Goal: Task Accomplishment & Management: Use online tool/utility

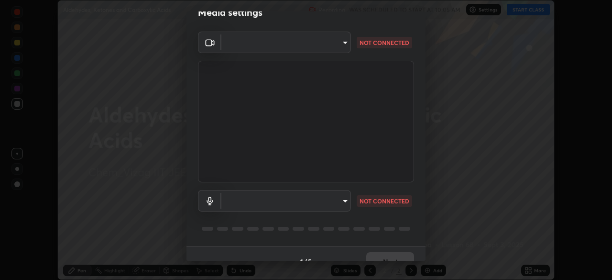
scroll to position [34, 0]
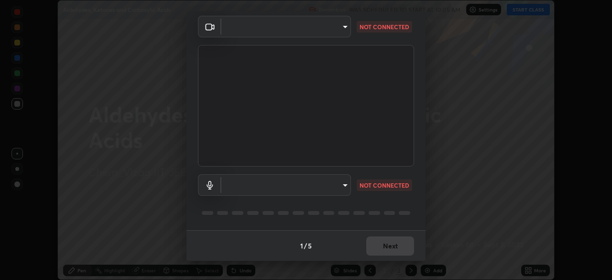
click at [340, 180] on body "Erase all Aldehydes, Ketones and Carboxylic Acids Recording WAS SCHEDULED TO ST…" at bounding box center [306, 140] width 612 height 280
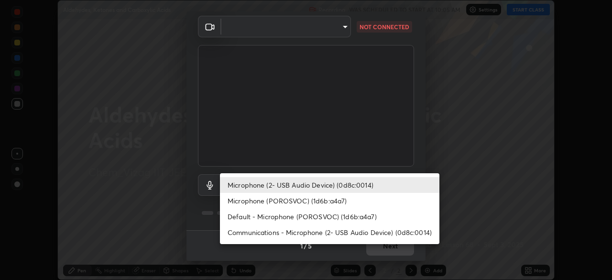
click at [313, 201] on li "Microphone (POROSVOC) (1d6b:a4a7)" at bounding box center [330, 201] width 220 height 16
type input "c42361a9c0cab4fabc4f691ccd0993b1304094f80fe0ddff9bff44bb81ecdd89"
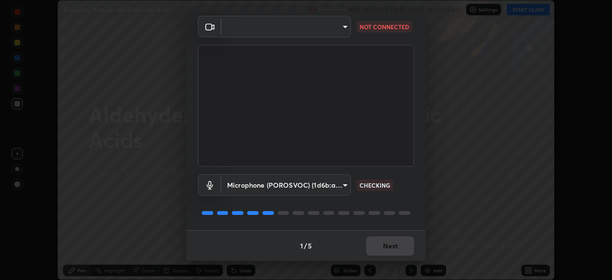
click at [342, 27] on body "Erase all Aldehydes, Ketones and Carboxylic Acids Recording WAS SCHEDULED TO ST…" at bounding box center [306, 140] width 612 height 280
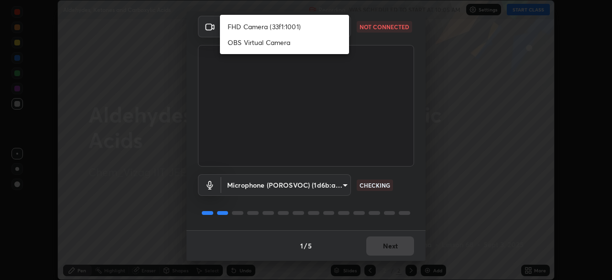
click at [286, 28] on li "FHD Camera (33f1:1001)" at bounding box center [284, 27] width 129 height 16
type input "947fc5493f91a7baa40ee644b890fb7dd4750de2b605eca998dfd8e2db679ee9"
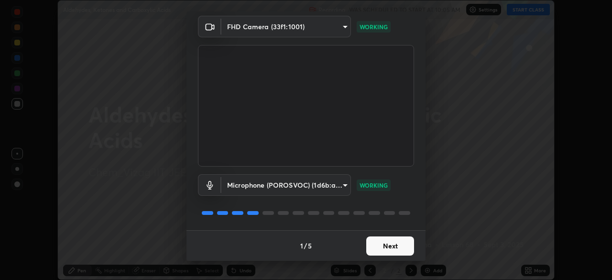
click at [391, 245] on button "Next" at bounding box center [390, 245] width 48 height 19
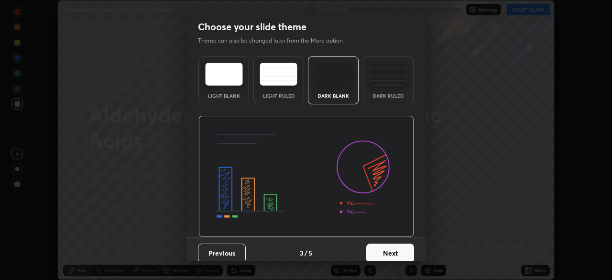
click at [392, 243] on button "Next" at bounding box center [390, 252] width 48 height 19
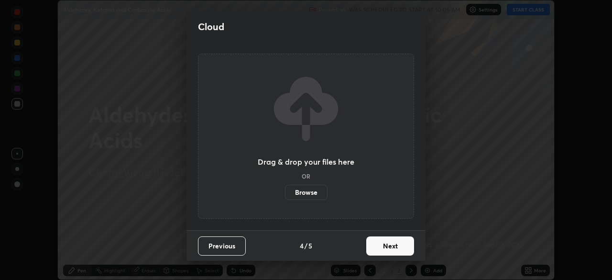
click at [394, 246] on button "Next" at bounding box center [390, 245] width 48 height 19
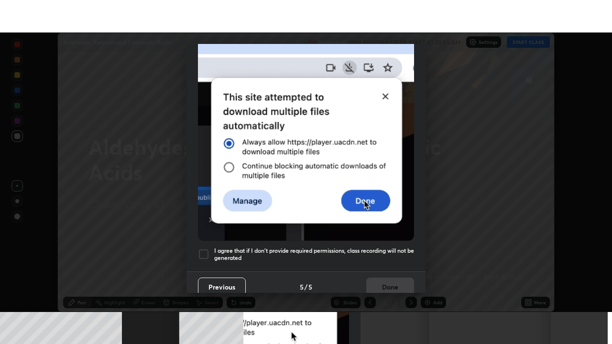
scroll to position [229, 0]
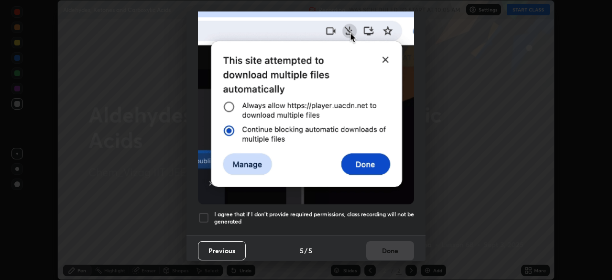
click at [228, 210] on h5 "I agree that if I don't provide required permissions, class recording will not …" at bounding box center [314, 217] width 200 height 15
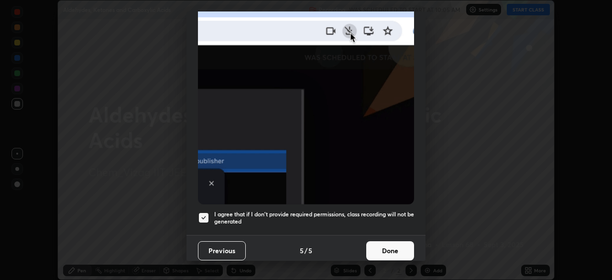
click at [385, 243] on button "Done" at bounding box center [390, 250] width 48 height 19
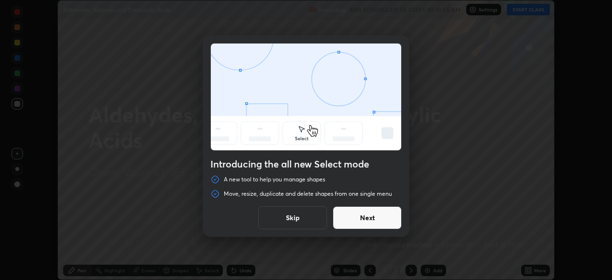
click at [292, 219] on button "Skip" at bounding box center [292, 217] width 69 height 23
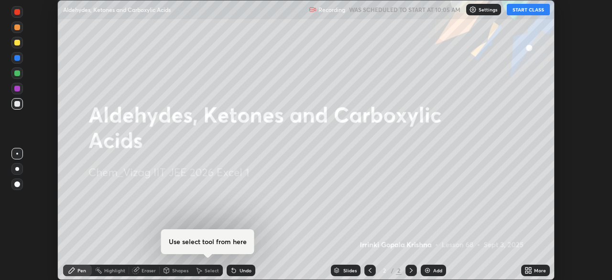
click at [431, 270] on img at bounding box center [428, 270] width 8 height 8
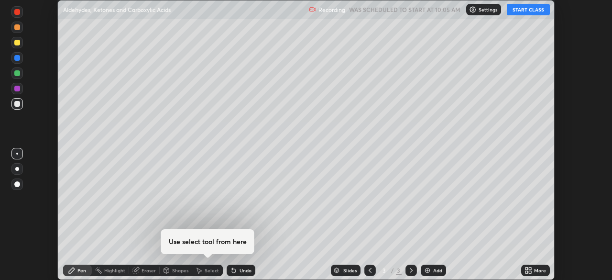
click at [527, 268] on icon at bounding box center [527, 268] width 2 height 2
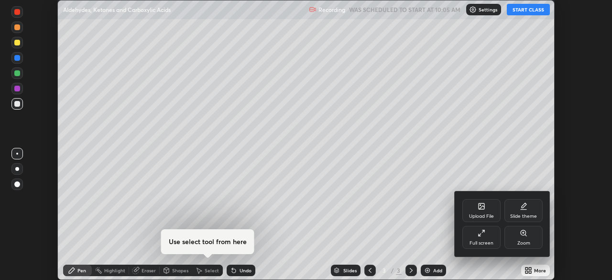
click at [478, 241] on div "Full screen" at bounding box center [482, 243] width 24 height 5
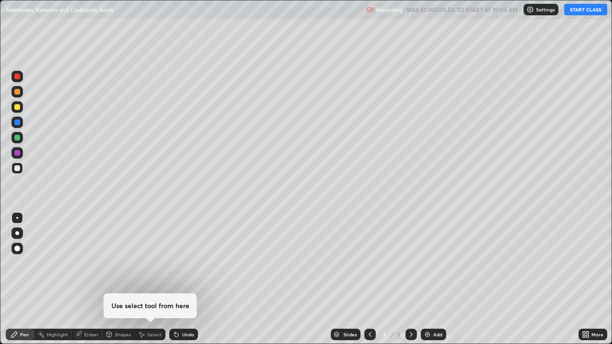
scroll to position [344, 612]
click at [571, 12] on button "START CLASS" at bounding box center [585, 9] width 43 height 11
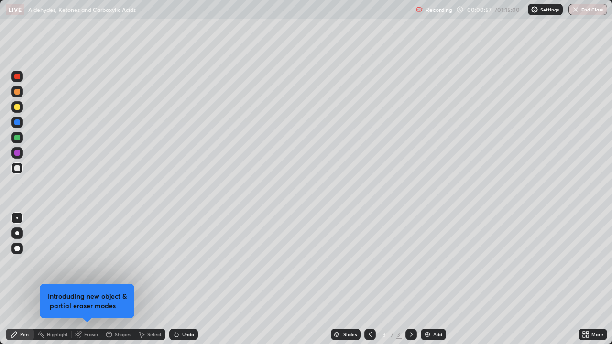
click at [17, 244] on div at bounding box center [16, 248] width 11 height 11
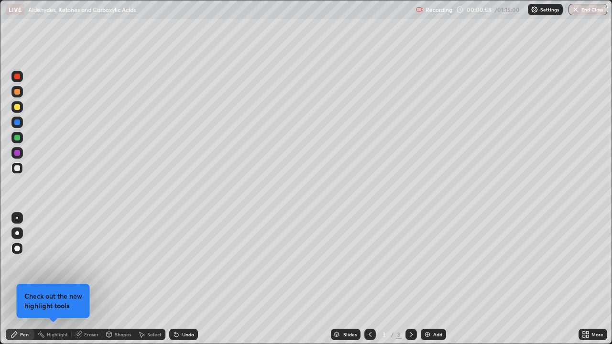
click at [17, 105] on div at bounding box center [17, 107] width 6 height 6
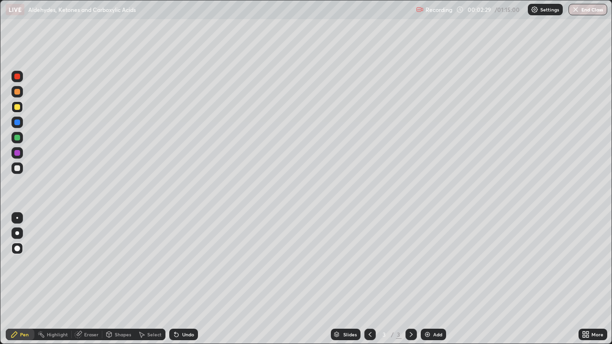
click at [22, 169] on div at bounding box center [16, 168] width 11 height 11
click at [18, 105] on div at bounding box center [17, 107] width 6 height 6
click at [18, 122] on div at bounding box center [17, 123] width 6 height 6
click at [17, 168] on div at bounding box center [17, 169] width 6 height 6
click at [426, 279] on img at bounding box center [428, 335] width 8 height 8
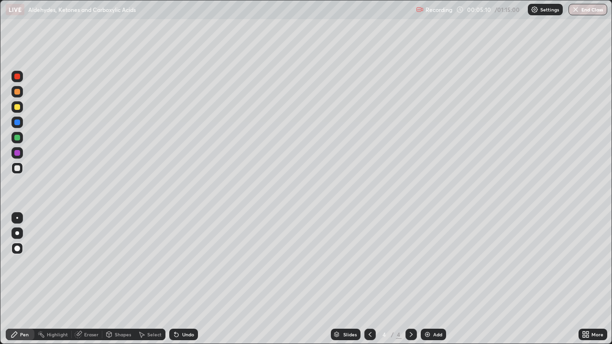
click at [13, 138] on div at bounding box center [16, 137] width 11 height 11
click at [369, 279] on icon at bounding box center [370, 335] width 8 height 8
click at [411, 279] on icon at bounding box center [412, 335] width 8 height 8
click at [16, 107] on div at bounding box center [17, 107] width 6 height 6
click at [177, 279] on icon at bounding box center [177, 335] width 8 height 8
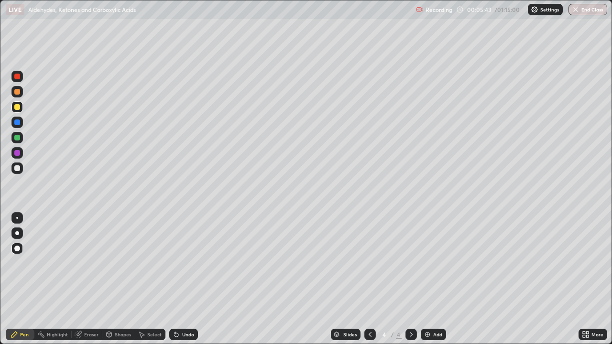
click at [175, 279] on icon at bounding box center [177, 335] width 4 height 4
click at [425, 279] on img at bounding box center [428, 335] width 8 height 8
click at [18, 93] on div at bounding box center [17, 92] width 6 height 6
click at [16, 106] on div at bounding box center [17, 107] width 6 height 6
click at [18, 77] on div at bounding box center [17, 77] width 6 height 6
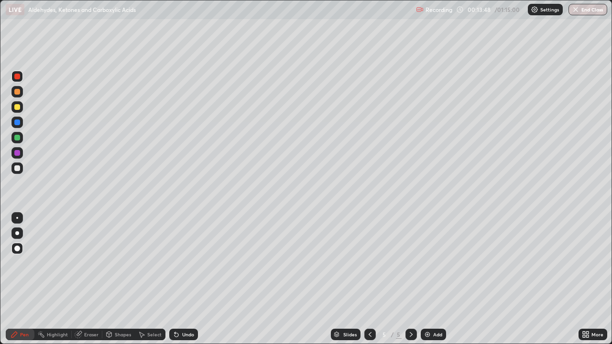
click at [17, 108] on div at bounding box center [17, 107] width 6 height 6
click at [19, 137] on div at bounding box center [17, 138] width 6 height 6
click at [194, 279] on div "Undo" at bounding box center [183, 334] width 29 height 11
click at [18, 170] on div at bounding box center [17, 169] width 6 height 6
click at [424, 279] on img at bounding box center [428, 335] width 8 height 8
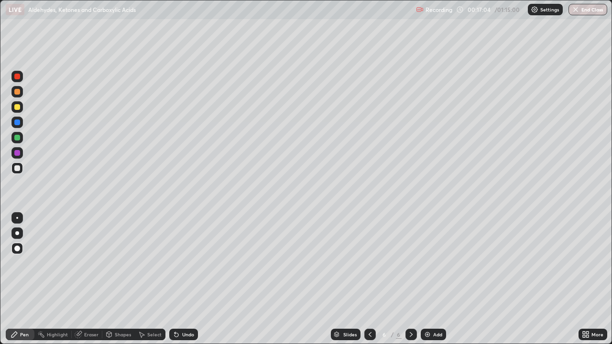
click at [19, 107] on div at bounding box center [17, 107] width 6 height 6
click at [17, 169] on div at bounding box center [17, 169] width 6 height 6
click at [19, 142] on div at bounding box center [16, 137] width 11 height 11
click at [305, 279] on div "Slides 6 / 6 Add" at bounding box center [388, 334] width 381 height 19
click at [19, 152] on div at bounding box center [17, 153] width 6 height 6
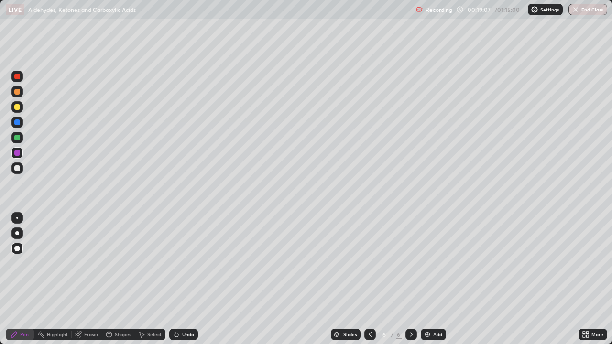
click at [81, 279] on icon at bounding box center [79, 334] width 5 height 5
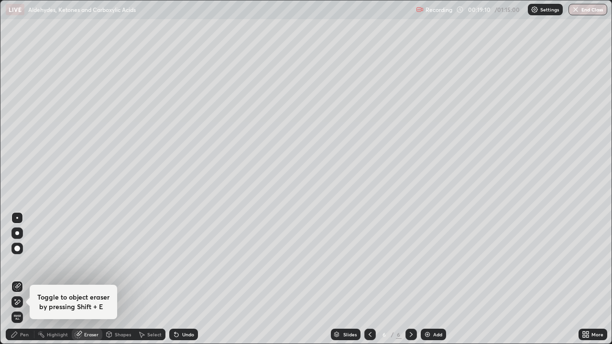
click at [22, 279] on div "Pen" at bounding box center [24, 334] width 9 height 5
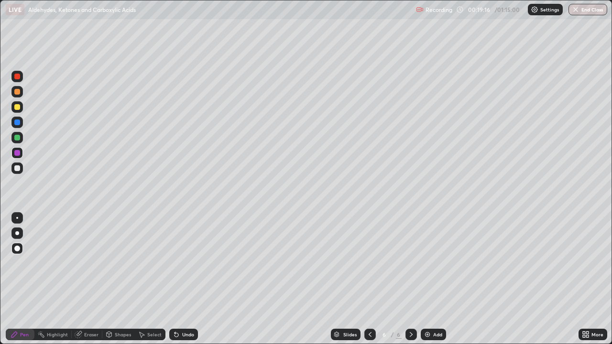
click at [18, 168] on div at bounding box center [17, 169] width 6 height 6
click at [175, 279] on icon at bounding box center [177, 335] width 4 height 4
click at [180, 279] on div "Undo" at bounding box center [183, 334] width 29 height 11
click at [182, 279] on div "Undo" at bounding box center [188, 334] width 12 height 5
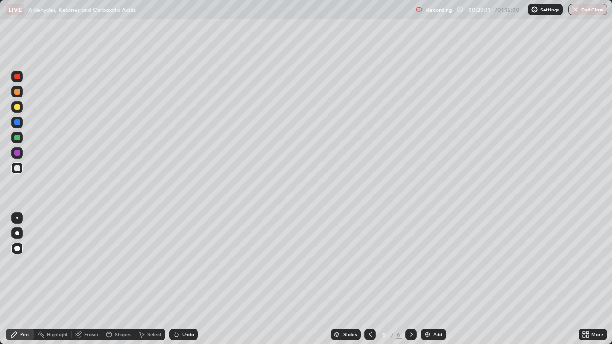
click at [182, 279] on div "Undo" at bounding box center [188, 334] width 12 height 5
click at [180, 279] on div "Undo" at bounding box center [183, 334] width 29 height 11
click at [175, 279] on icon at bounding box center [175, 332] width 1 height 1
click at [177, 279] on icon at bounding box center [177, 335] width 8 height 8
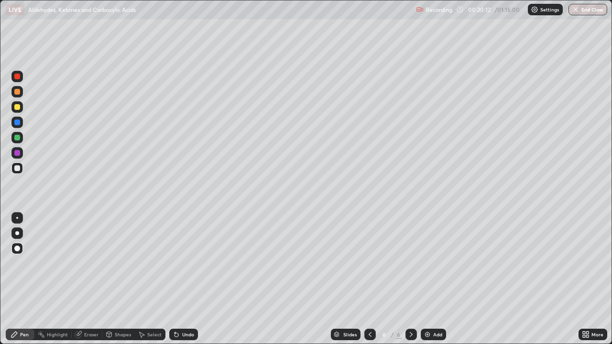
click at [177, 279] on icon at bounding box center [177, 335] width 8 height 8
click at [17, 173] on div at bounding box center [16, 168] width 11 height 11
click at [425, 279] on img at bounding box center [428, 335] width 8 height 8
click at [16, 138] on div at bounding box center [17, 138] width 6 height 6
click at [18, 110] on div at bounding box center [17, 107] width 6 height 6
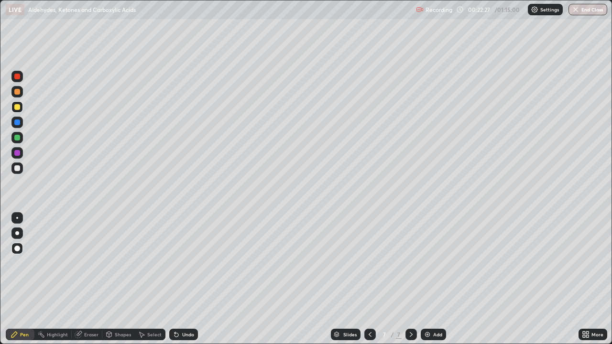
click at [15, 94] on div at bounding box center [16, 91] width 11 height 11
click at [17, 79] on div at bounding box center [17, 77] width 6 height 6
click at [17, 170] on div at bounding box center [17, 169] width 6 height 6
click at [14, 135] on div at bounding box center [16, 137] width 11 height 11
click at [18, 122] on div at bounding box center [17, 123] width 6 height 6
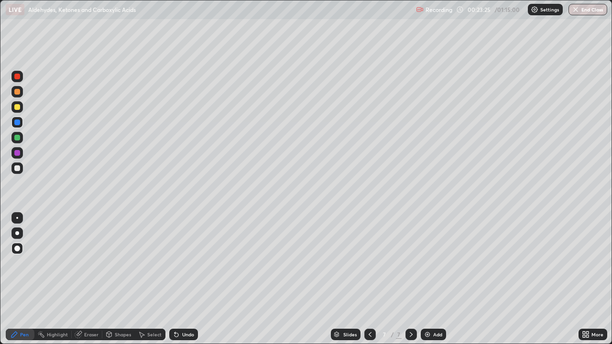
click at [195, 279] on div "Undo" at bounding box center [183, 334] width 29 height 11
click at [193, 279] on div "Undo" at bounding box center [183, 334] width 29 height 11
click at [190, 279] on div "Undo" at bounding box center [183, 334] width 29 height 11
click at [192, 279] on div "Undo" at bounding box center [182, 334] width 33 height 19
click at [20, 164] on div at bounding box center [16, 168] width 11 height 11
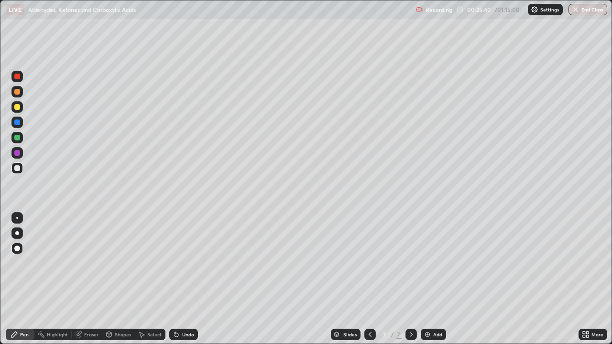
click at [428, 279] on img at bounding box center [428, 335] width 8 height 8
click at [17, 106] on div at bounding box center [17, 107] width 6 height 6
click at [180, 279] on div "Undo" at bounding box center [183, 334] width 29 height 11
click at [21, 167] on div at bounding box center [16, 168] width 11 height 11
click at [15, 105] on div at bounding box center [17, 107] width 6 height 6
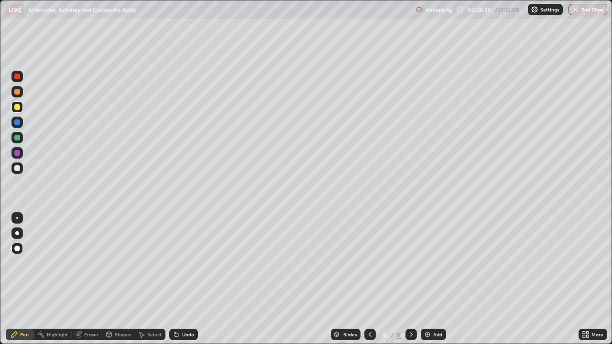
click at [19, 77] on div at bounding box center [17, 77] width 6 height 6
click at [16, 165] on div at bounding box center [16, 168] width 11 height 11
click at [14, 139] on div at bounding box center [17, 138] width 6 height 6
click at [428, 279] on img at bounding box center [428, 335] width 8 height 8
click at [12, 108] on div at bounding box center [16, 106] width 11 height 11
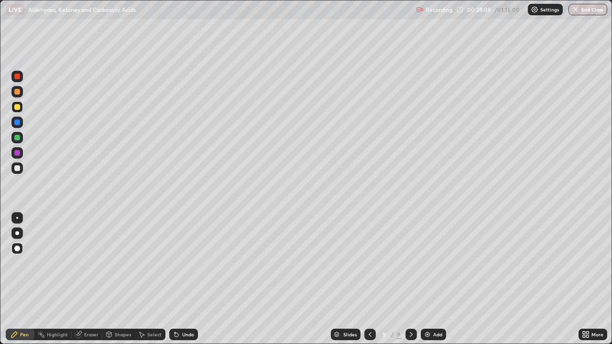
click at [369, 279] on icon at bounding box center [370, 335] width 8 height 8
click at [409, 279] on icon at bounding box center [412, 335] width 8 height 8
click at [18, 139] on div at bounding box center [17, 138] width 6 height 6
click at [18, 106] on div at bounding box center [17, 107] width 6 height 6
click at [17, 94] on div at bounding box center [17, 92] width 6 height 6
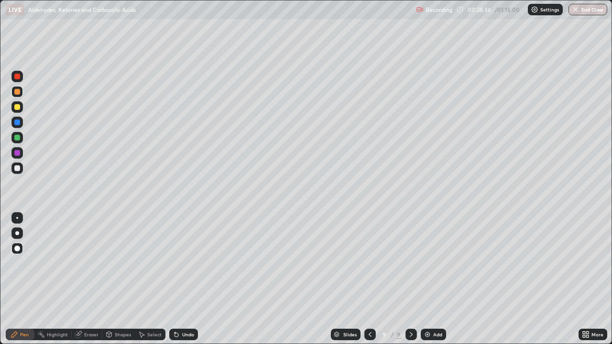
click at [18, 168] on div at bounding box center [17, 169] width 6 height 6
click at [18, 153] on div at bounding box center [17, 153] width 6 height 6
click at [175, 279] on icon at bounding box center [177, 335] width 4 height 4
click at [18, 168] on div at bounding box center [17, 169] width 6 height 6
click at [428, 279] on img at bounding box center [428, 335] width 8 height 8
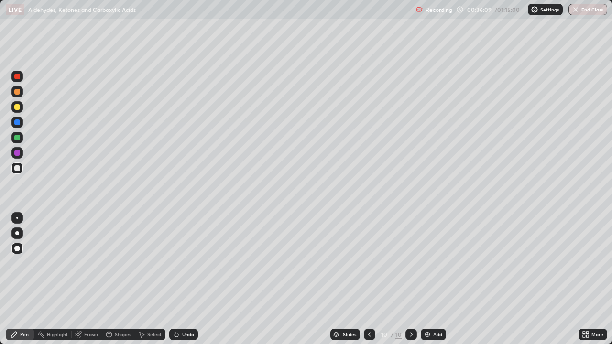
click at [16, 108] on div at bounding box center [17, 107] width 6 height 6
click at [368, 279] on icon at bounding box center [370, 335] width 8 height 8
click at [411, 279] on icon at bounding box center [411, 334] width 3 height 5
click at [16, 122] on div at bounding box center [17, 123] width 6 height 6
click at [19, 168] on div at bounding box center [17, 169] width 6 height 6
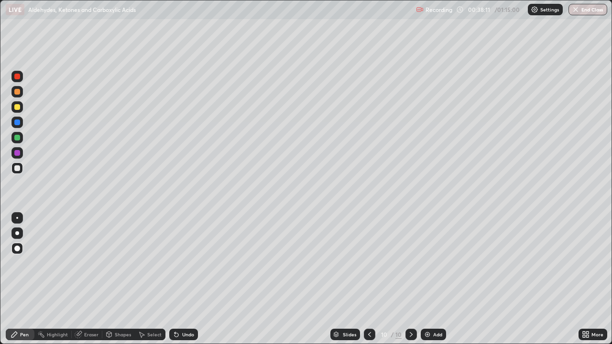
click at [19, 110] on div at bounding box center [17, 107] width 6 height 6
click at [17, 136] on div at bounding box center [17, 138] width 6 height 6
click at [428, 279] on img at bounding box center [428, 335] width 8 height 8
click at [17, 142] on div at bounding box center [16, 137] width 11 height 11
click at [16, 167] on div at bounding box center [17, 169] width 6 height 6
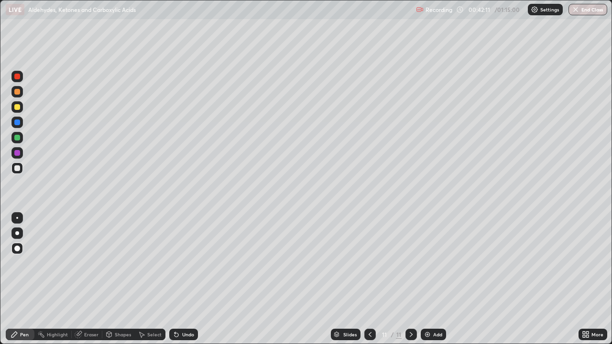
click at [369, 279] on icon at bounding box center [370, 334] width 3 height 5
click at [409, 279] on div at bounding box center [411, 334] width 11 height 11
click at [17, 106] on div at bounding box center [17, 107] width 6 height 6
click at [19, 155] on div at bounding box center [17, 153] width 6 height 6
click at [17, 169] on div at bounding box center [17, 169] width 6 height 6
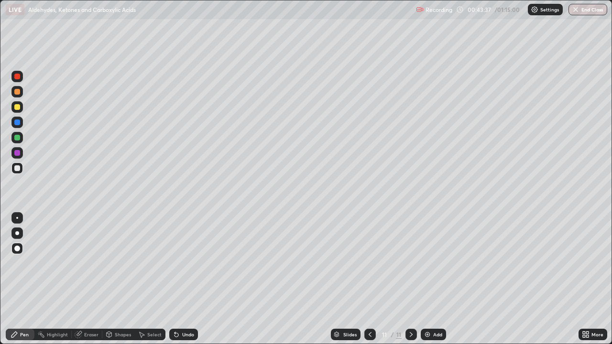
click at [183, 279] on div "Undo" at bounding box center [188, 334] width 12 height 5
click at [85, 279] on div "Eraser" at bounding box center [91, 334] width 14 height 5
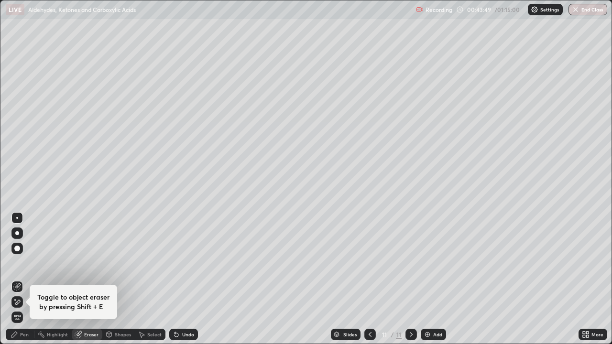
click at [29, 279] on div "Pen" at bounding box center [20, 334] width 29 height 11
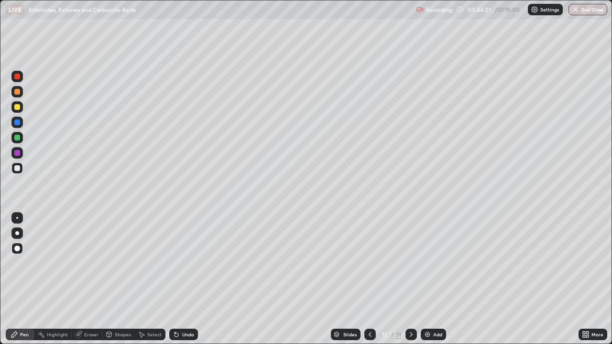
click at [18, 77] on div at bounding box center [17, 77] width 6 height 6
click at [22, 169] on div at bounding box center [16, 168] width 11 height 11
click at [17, 169] on div at bounding box center [17, 169] width 6 height 6
click at [18, 138] on div at bounding box center [17, 138] width 6 height 6
click at [13, 168] on div at bounding box center [16, 168] width 11 height 11
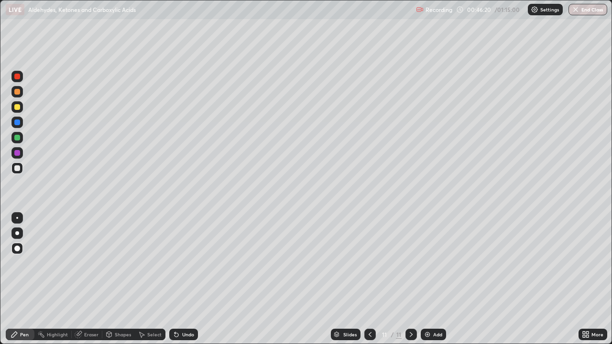
click at [19, 140] on div at bounding box center [17, 138] width 6 height 6
click at [18, 168] on div at bounding box center [17, 169] width 6 height 6
click at [19, 153] on div at bounding box center [17, 153] width 6 height 6
click at [21, 172] on div at bounding box center [16, 168] width 11 height 11
click at [18, 153] on div at bounding box center [17, 153] width 6 height 6
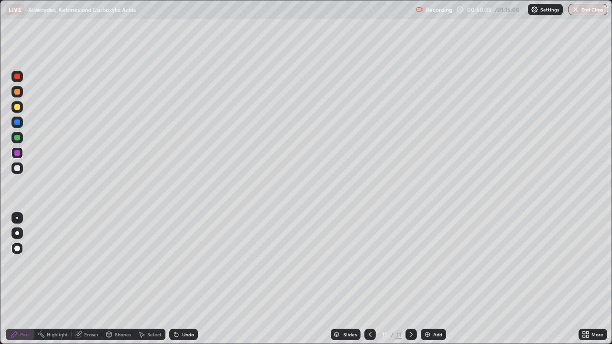
click at [424, 279] on img at bounding box center [428, 335] width 8 height 8
click at [15, 108] on div at bounding box center [17, 107] width 6 height 6
click at [369, 279] on icon at bounding box center [370, 335] width 8 height 8
click at [410, 279] on icon at bounding box center [412, 335] width 8 height 8
click at [175, 279] on icon at bounding box center [177, 335] width 4 height 4
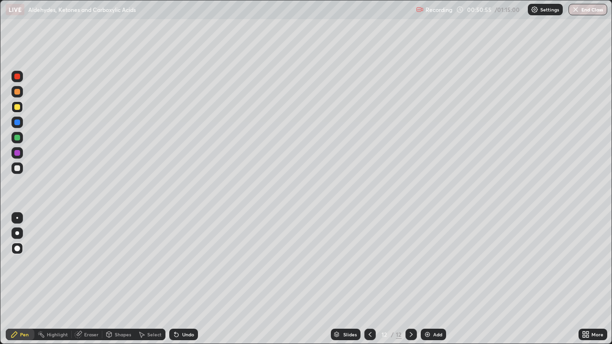
click at [21, 169] on div at bounding box center [16, 168] width 11 height 11
click at [182, 279] on div "Undo" at bounding box center [188, 334] width 12 height 5
click at [183, 279] on div "Undo" at bounding box center [183, 334] width 29 height 11
click at [17, 154] on div at bounding box center [17, 153] width 6 height 6
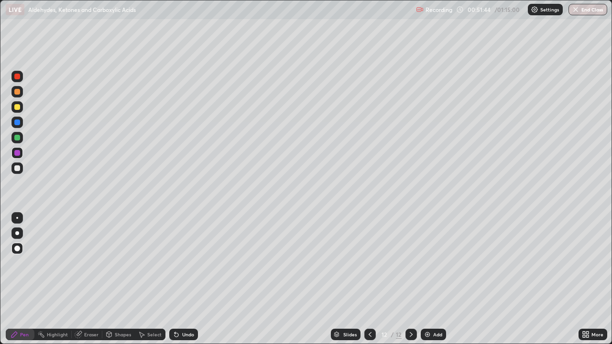
click at [19, 169] on div at bounding box center [17, 169] width 6 height 6
click at [16, 106] on div at bounding box center [17, 107] width 6 height 6
click at [18, 77] on div at bounding box center [17, 77] width 6 height 6
click at [18, 170] on div at bounding box center [17, 169] width 6 height 6
click at [17, 138] on div at bounding box center [17, 138] width 6 height 6
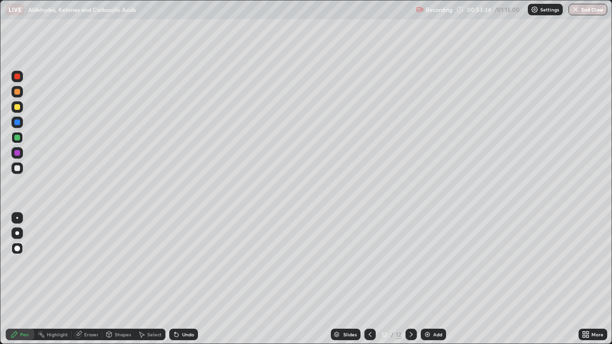
click at [15, 169] on div at bounding box center [17, 169] width 6 height 6
click at [175, 279] on icon at bounding box center [177, 335] width 4 height 4
click at [182, 279] on div "Undo" at bounding box center [188, 334] width 12 height 5
click at [426, 279] on img at bounding box center [428, 335] width 8 height 8
click at [20, 108] on div at bounding box center [17, 107] width 6 height 6
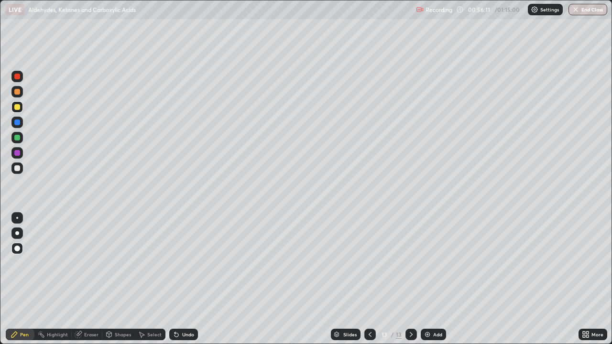
click at [17, 170] on div at bounding box center [17, 169] width 6 height 6
click at [17, 169] on div at bounding box center [17, 169] width 6 height 6
click at [17, 152] on div at bounding box center [17, 153] width 6 height 6
click at [18, 168] on div at bounding box center [17, 169] width 6 height 6
click at [188, 279] on div "Undo" at bounding box center [188, 334] width 12 height 5
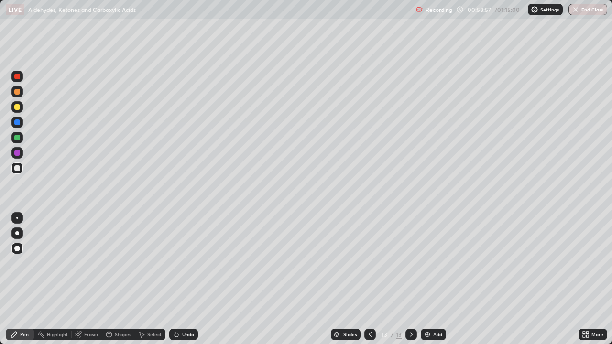
click at [18, 155] on div at bounding box center [17, 153] width 6 height 6
click at [16, 172] on div at bounding box center [16, 168] width 11 height 11
click at [175, 279] on icon at bounding box center [177, 335] width 4 height 4
click at [83, 279] on div "Eraser" at bounding box center [87, 334] width 31 height 11
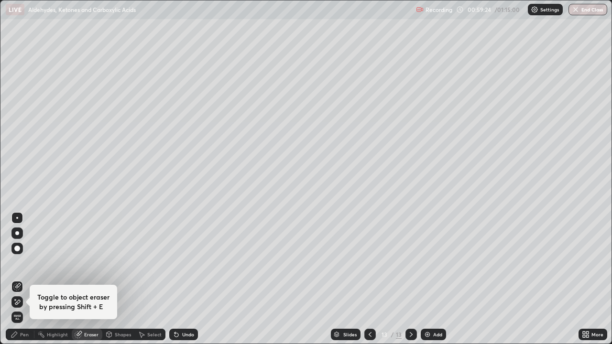
click at [22, 279] on div "Pen" at bounding box center [24, 334] width 9 height 5
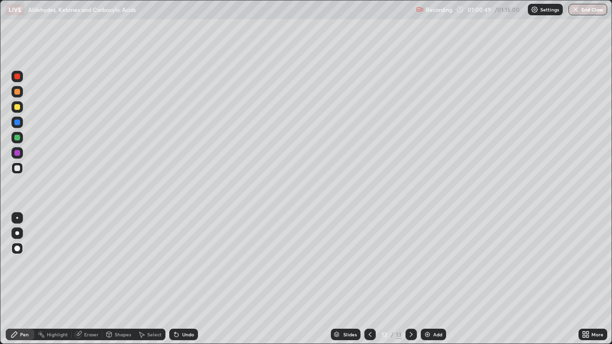
click at [426, 279] on img at bounding box center [428, 335] width 8 height 8
click at [182, 279] on div "Undo" at bounding box center [183, 334] width 29 height 11
click at [187, 279] on div "Undo" at bounding box center [188, 334] width 12 height 5
click at [182, 279] on div "Undo" at bounding box center [188, 334] width 12 height 5
click at [19, 106] on div at bounding box center [17, 107] width 6 height 6
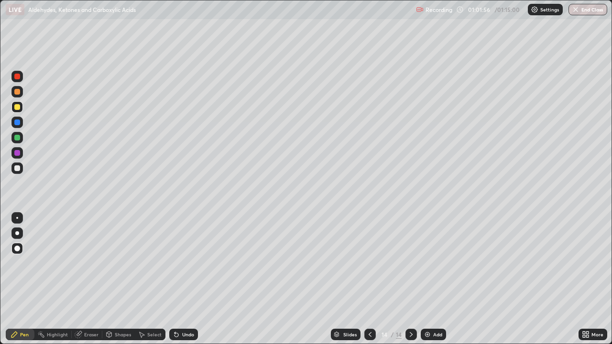
click at [17, 139] on div at bounding box center [17, 138] width 6 height 6
click at [17, 152] on div at bounding box center [17, 153] width 6 height 6
click at [19, 170] on div at bounding box center [17, 169] width 6 height 6
click at [21, 111] on div at bounding box center [16, 106] width 11 height 11
click at [22, 173] on div at bounding box center [16, 168] width 11 height 15
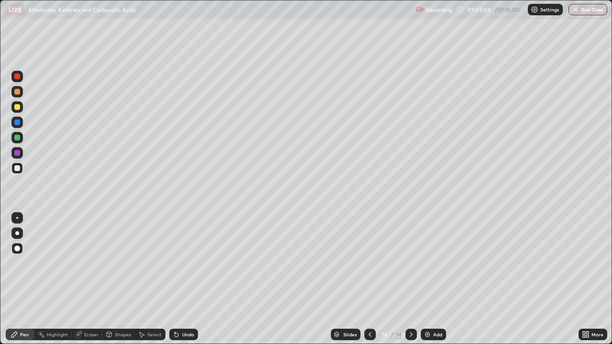
click at [18, 74] on div at bounding box center [17, 77] width 6 height 6
click at [426, 279] on img at bounding box center [428, 335] width 8 height 8
click at [16, 108] on div at bounding box center [17, 107] width 6 height 6
click at [16, 138] on div at bounding box center [17, 138] width 6 height 6
click at [21, 168] on div at bounding box center [16, 168] width 11 height 11
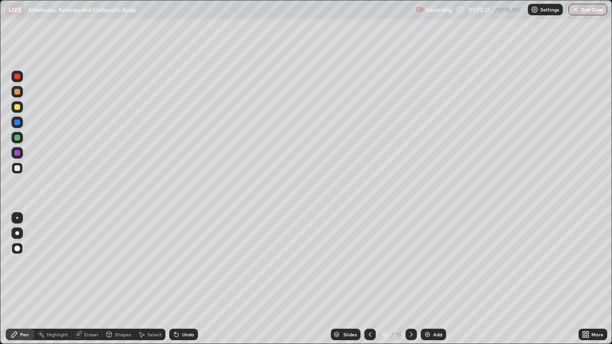
click at [19, 107] on div at bounding box center [17, 107] width 6 height 6
click at [365, 279] on div at bounding box center [370, 334] width 11 height 11
click at [410, 279] on icon at bounding box center [412, 335] width 8 height 8
click at [19, 76] on div at bounding box center [17, 77] width 6 height 6
click at [17, 122] on div at bounding box center [17, 123] width 6 height 6
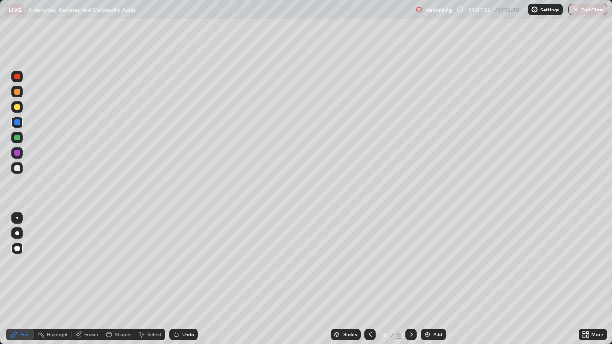
click at [17, 155] on div at bounding box center [17, 153] width 6 height 6
click at [415, 279] on div at bounding box center [411, 334] width 11 height 11
click at [16, 169] on div at bounding box center [17, 169] width 6 height 6
click at [368, 279] on icon at bounding box center [370, 335] width 8 height 8
click at [409, 279] on icon at bounding box center [412, 335] width 8 height 8
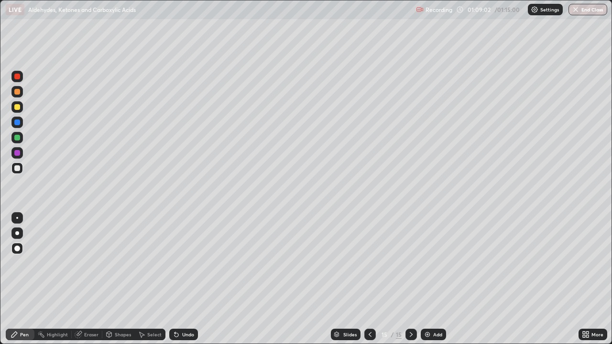
click at [424, 279] on img at bounding box center [428, 335] width 8 height 8
click at [16, 137] on div at bounding box center [17, 138] width 6 height 6
click at [18, 169] on div at bounding box center [17, 169] width 6 height 6
click at [15, 108] on div at bounding box center [17, 107] width 6 height 6
click at [182, 279] on div "Undo" at bounding box center [183, 334] width 29 height 11
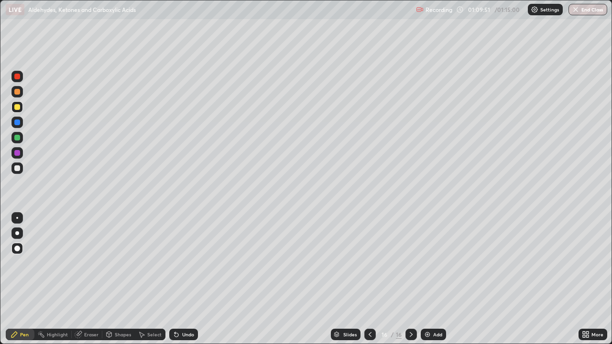
click at [17, 154] on div at bounding box center [17, 153] width 6 height 6
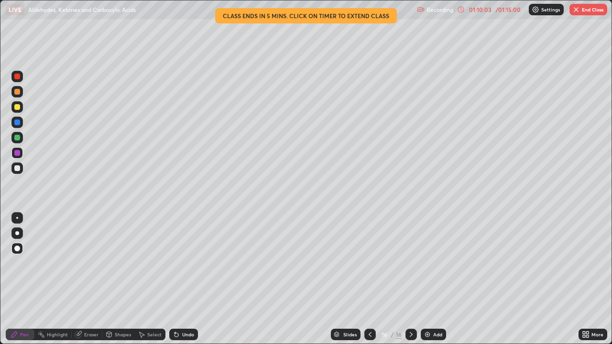
click at [182, 279] on div "Undo" at bounding box center [183, 334] width 29 height 11
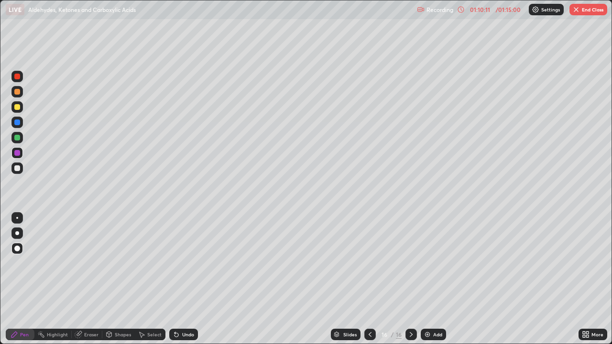
click at [18, 166] on div at bounding box center [17, 169] width 6 height 6
click at [88, 279] on div "Eraser" at bounding box center [91, 334] width 14 height 5
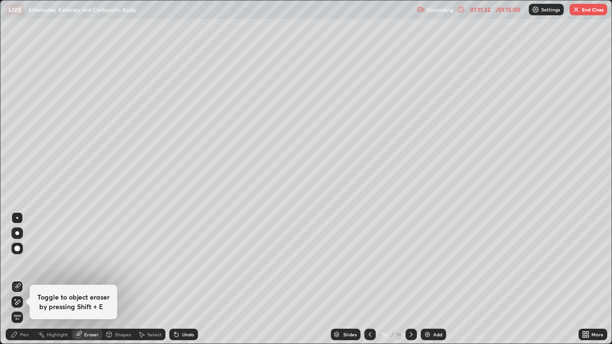
click at [88, 279] on div "Eraser" at bounding box center [91, 334] width 14 height 5
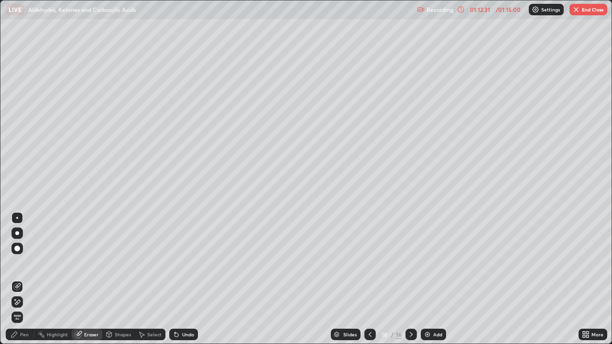
click at [592, 10] on button "End Class" at bounding box center [589, 9] width 38 height 11
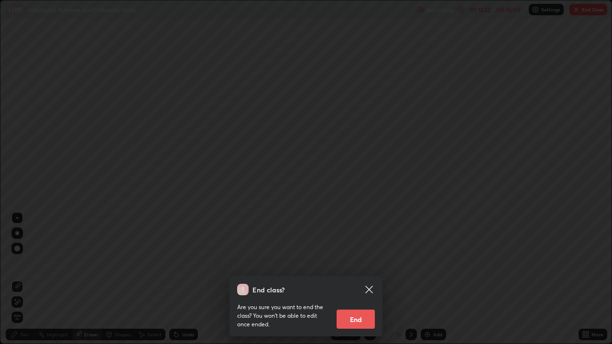
click at [363, 279] on button "End" at bounding box center [356, 319] width 38 height 19
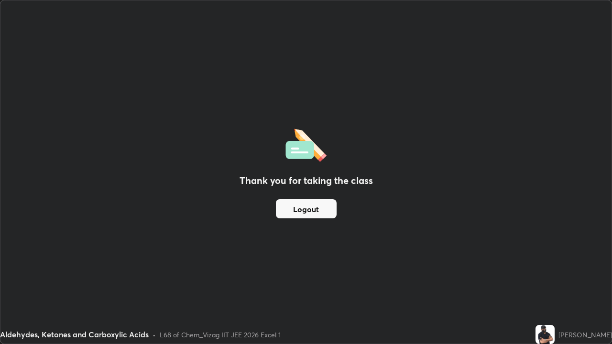
click at [301, 206] on button "Logout" at bounding box center [306, 208] width 61 height 19
